Goal: Information Seeking & Learning: Understand process/instructions

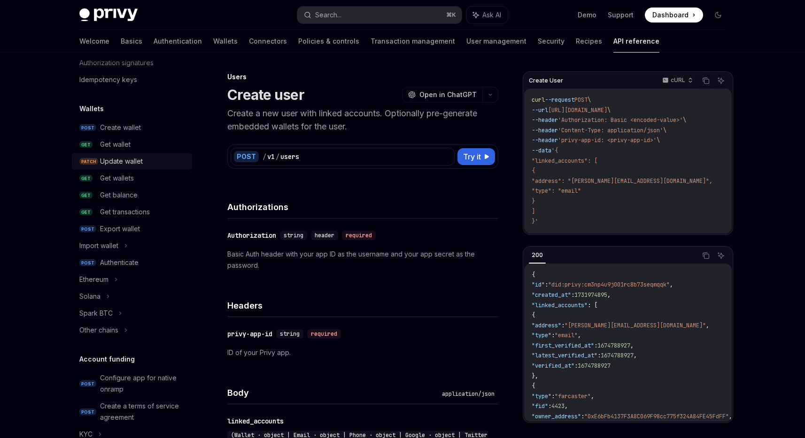
scroll to position [45, 0]
click at [119, 129] on div "Create wallet" at bounding box center [120, 128] width 41 height 11
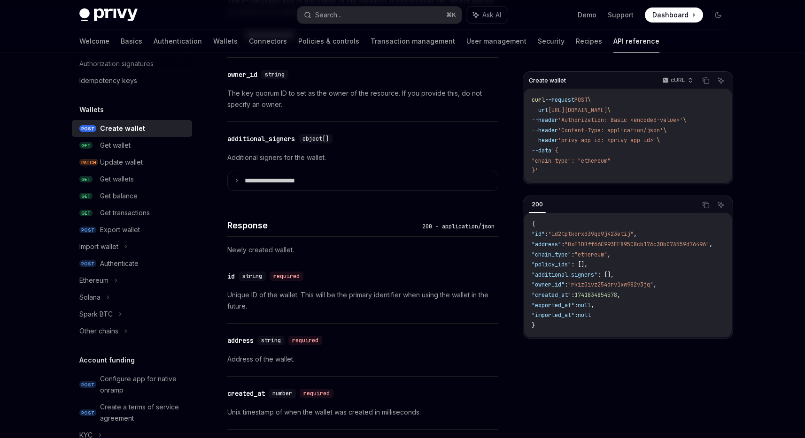
scroll to position [698, 0]
click at [213, 40] on link "Wallets" at bounding box center [225, 41] width 24 height 23
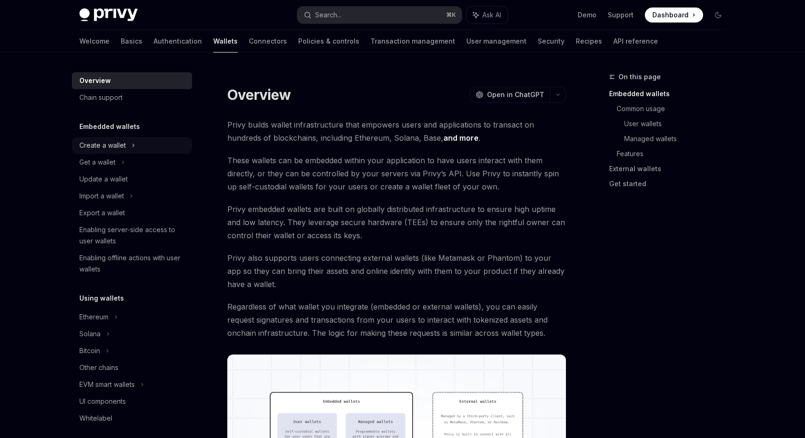
click at [108, 146] on div "Create a wallet" at bounding box center [102, 145] width 46 height 11
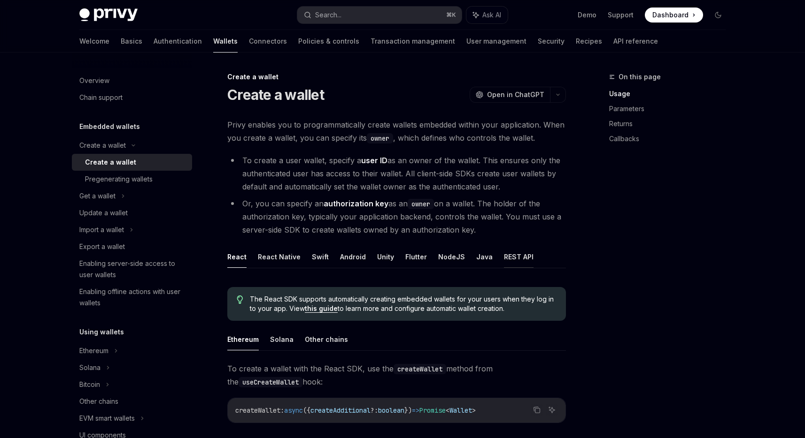
click at [504, 263] on button "REST API" at bounding box center [519, 257] width 30 height 22
type textarea "*"
